Goal: Task Accomplishment & Management: Manage account settings

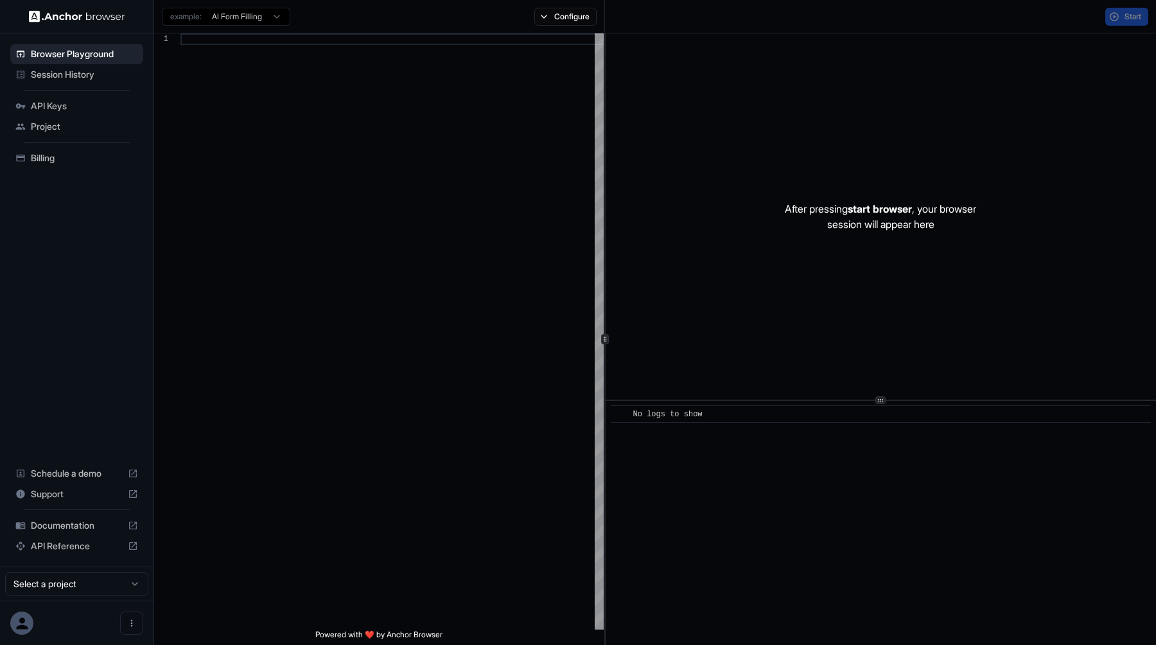
scroll to position [116, 0]
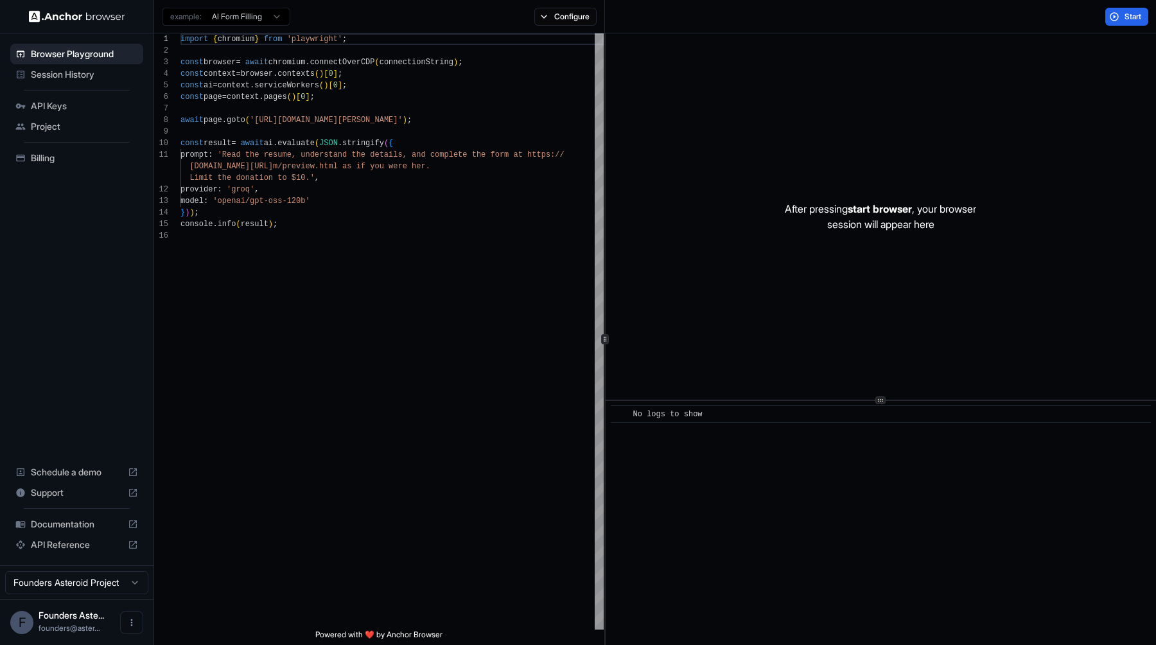
click at [41, 100] on span "API Keys" at bounding box center [84, 106] width 107 height 13
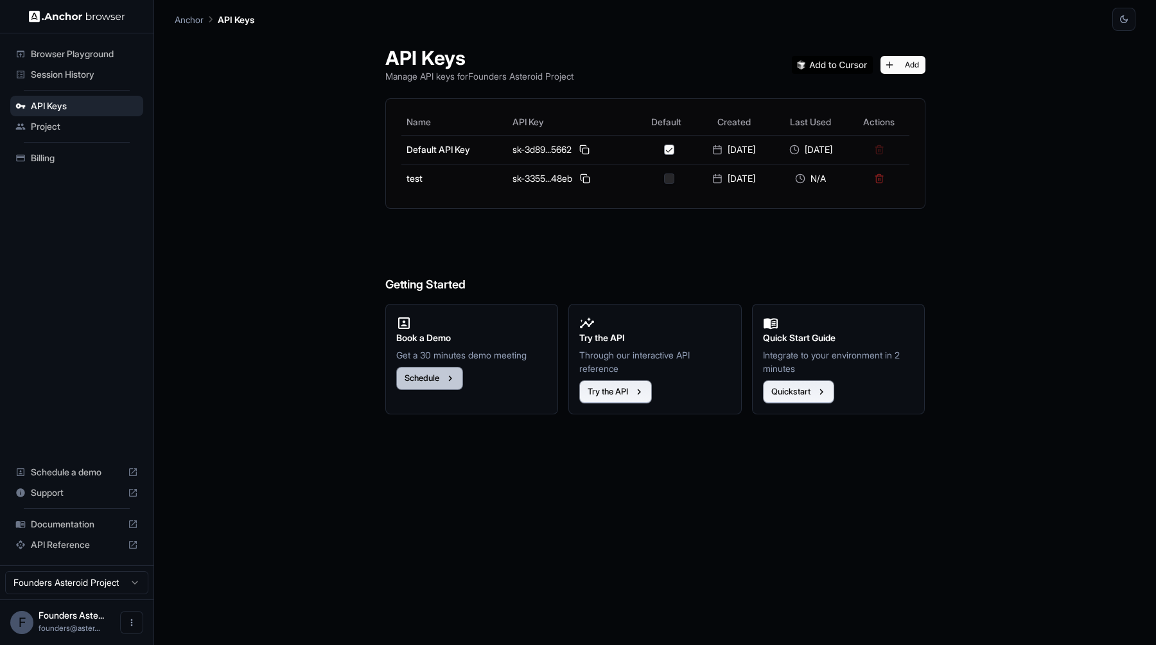
click at [431, 382] on button "Schedule" at bounding box center [429, 378] width 67 height 23
click at [341, 235] on div "API Keys Manage API keys for Founders Asteroid Project Add Name API Key Default…" at bounding box center [655, 338] width 961 height 614
click at [127, 620] on icon "Open menu" at bounding box center [132, 622] width 10 height 10
click at [97, 231] on div at bounding box center [578, 322] width 1156 height 645
click at [57, 162] on span "Billing" at bounding box center [84, 158] width 107 height 13
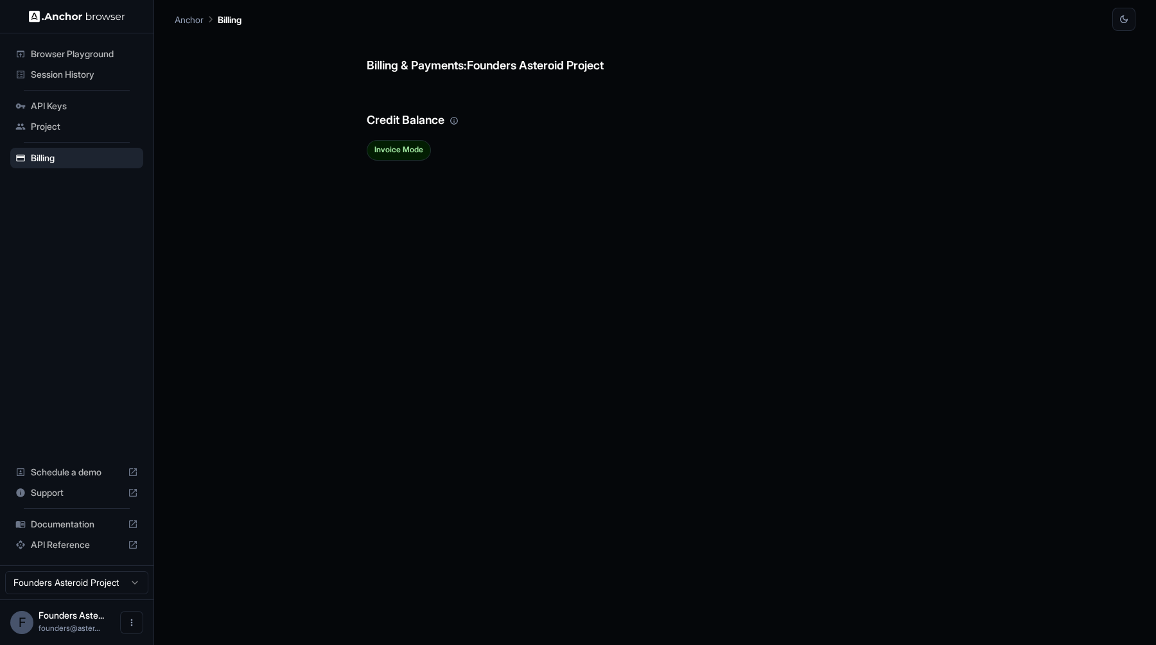
click at [76, 75] on span "Session History" at bounding box center [84, 74] width 107 height 13
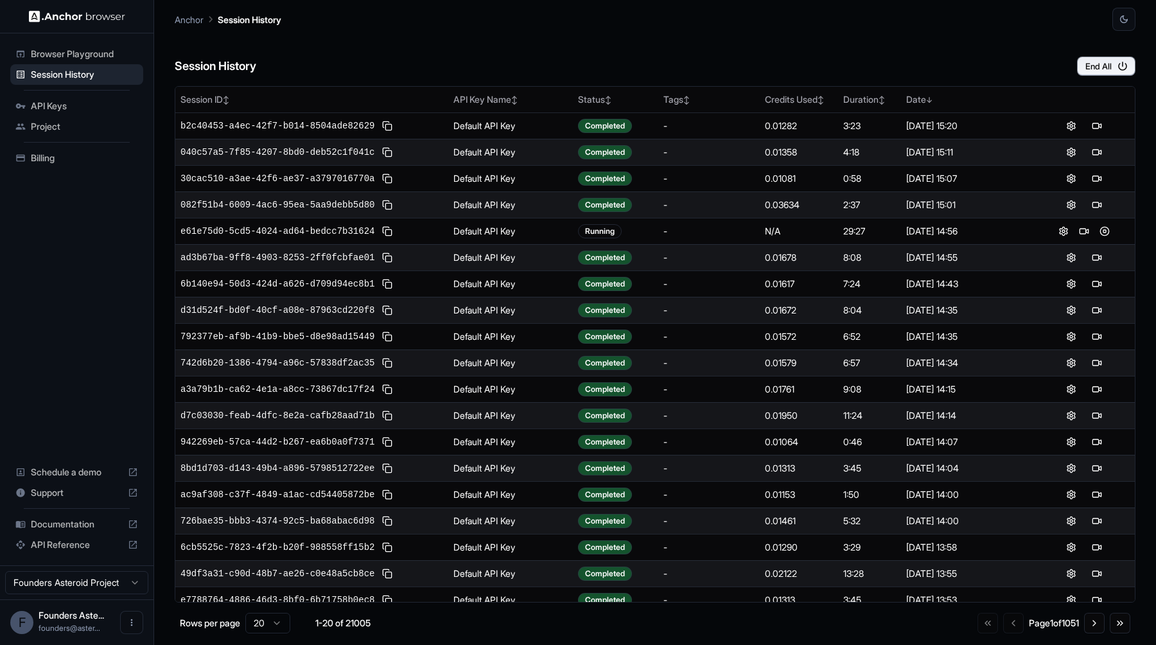
click at [49, 127] on span "Project" at bounding box center [84, 126] width 107 height 13
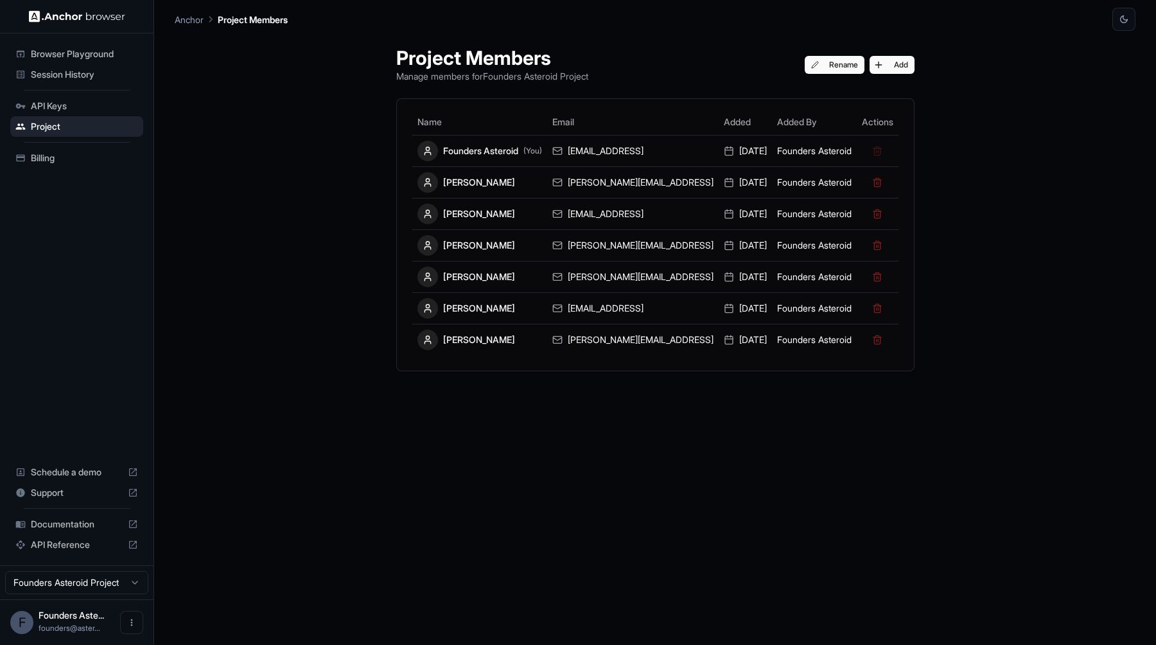
click at [191, 279] on div "Project Members Manage members for Founders Asteroid Project Rename Add Name Em…" at bounding box center [655, 338] width 961 height 614
click at [43, 103] on span "API Keys" at bounding box center [84, 106] width 107 height 13
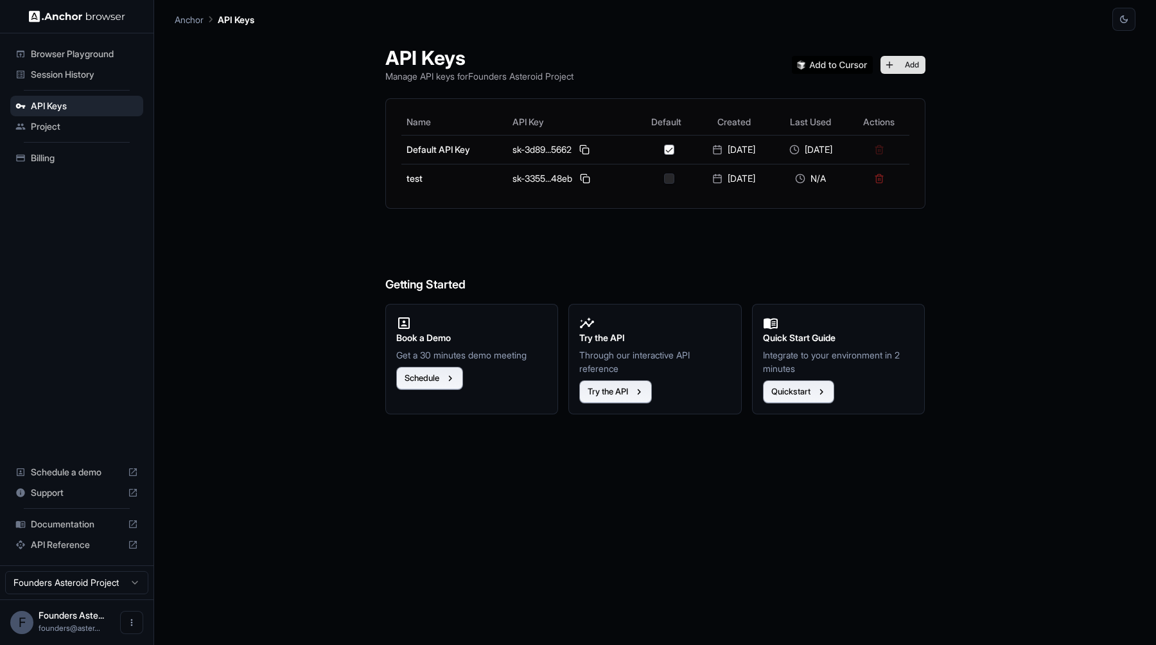
click at [909, 63] on button "Add" at bounding box center [903, 65] width 45 height 18
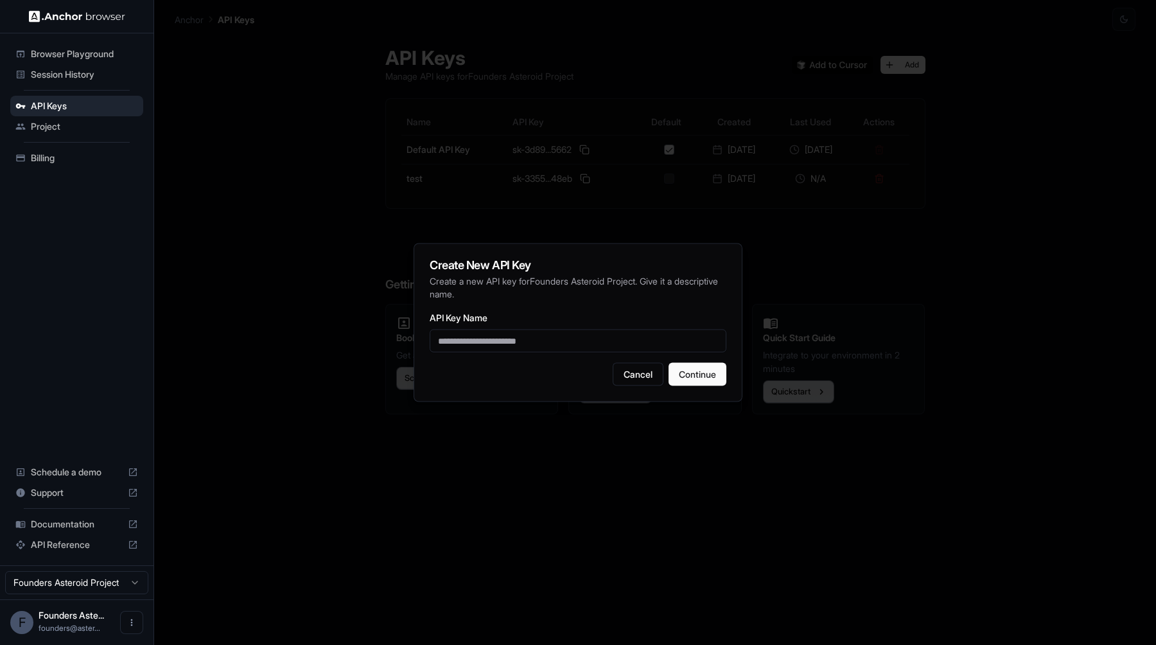
click at [471, 344] on input "API Key Name" at bounding box center [578, 340] width 297 height 23
type input "**********"
click at [684, 371] on button "Continue" at bounding box center [698, 374] width 58 height 23
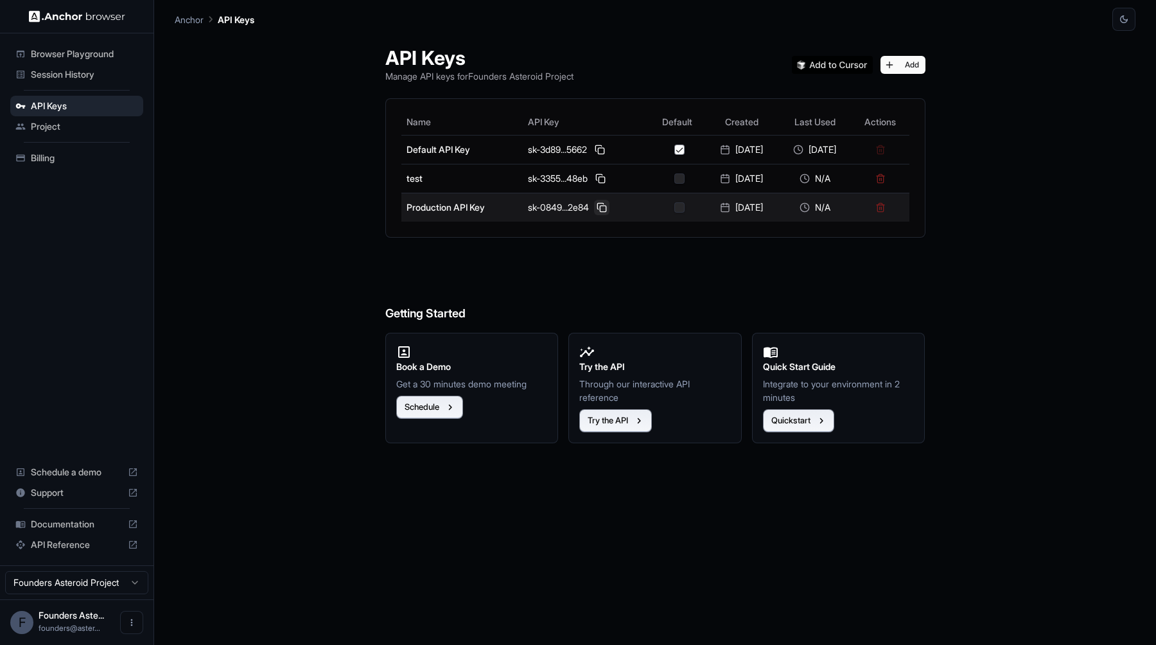
click at [594, 204] on button at bounding box center [601, 207] width 15 height 15
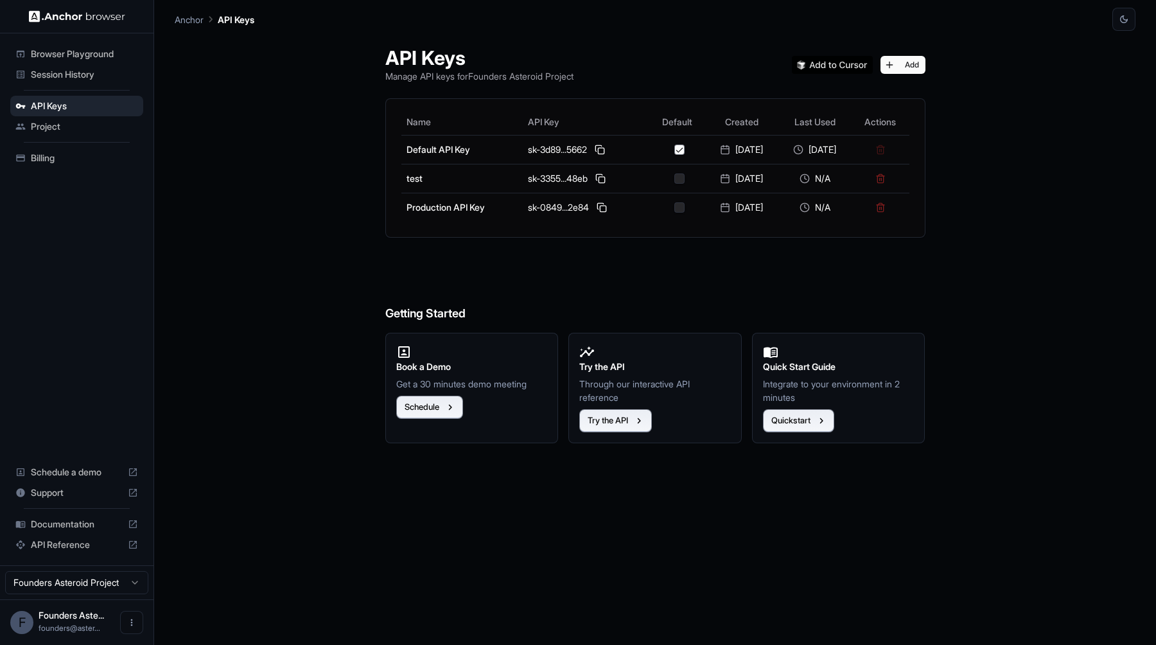
click at [517, 263] on h6 "Getting Started" at bounding box center [655, 288] width 540 height 70
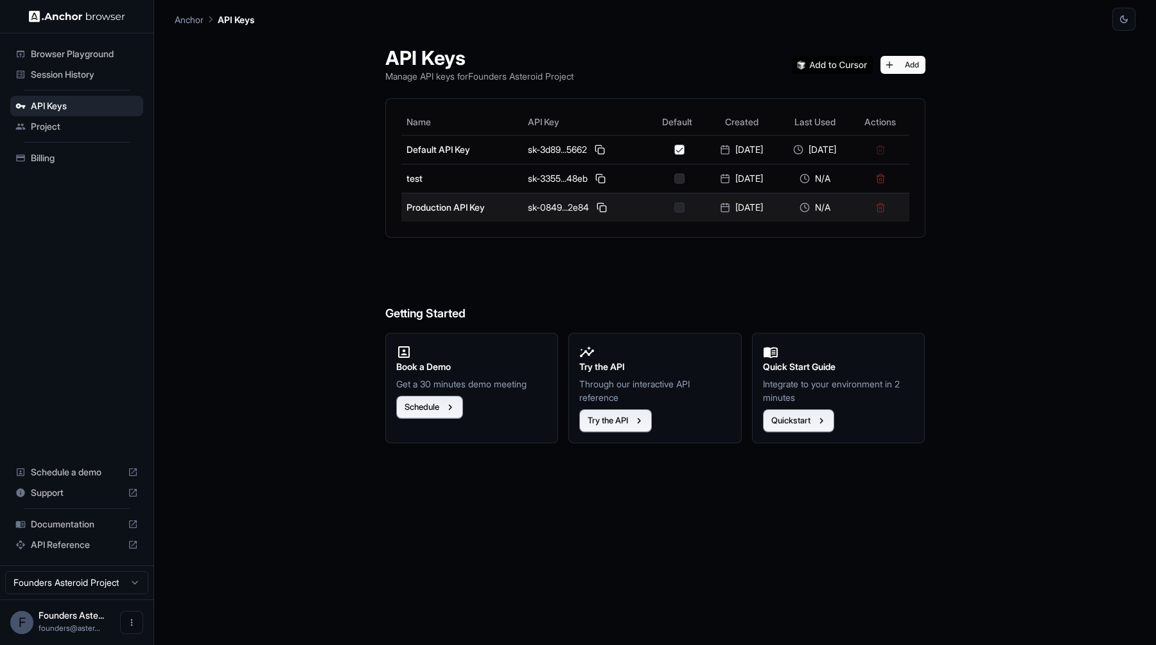
click at [674, 208] on button "button" at bounding box center [679, 207] width 10 height 10
click at [594, 206] on button at bounding box center [601, 207] width 15 height 15
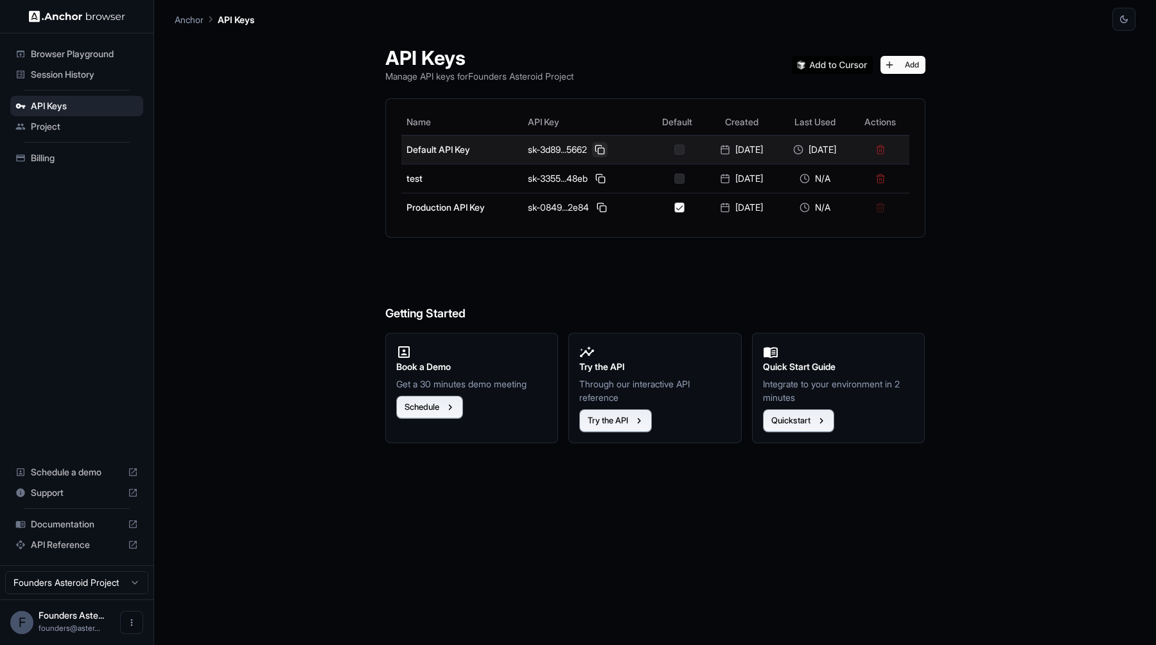
click at [592, 149] on button at bounding box center [599, 149] width 15 height 15
